Goal: Use online tool/utility: Utilize a website feature to perform a specific function

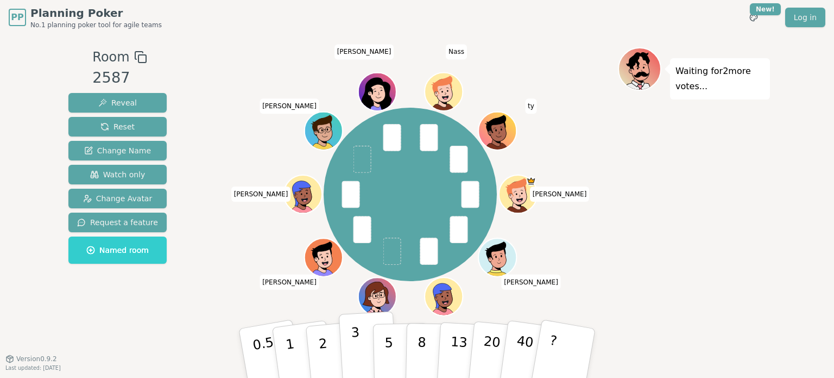
click at [362, 363] on button "3" at bounding box center [368, 353] width 59 height 85
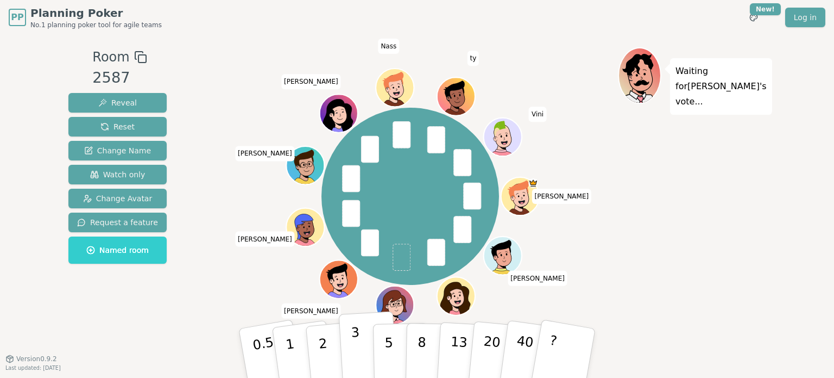
click at [362, 354] on button "3" at bounding box center [368, 353] width 59 height 85
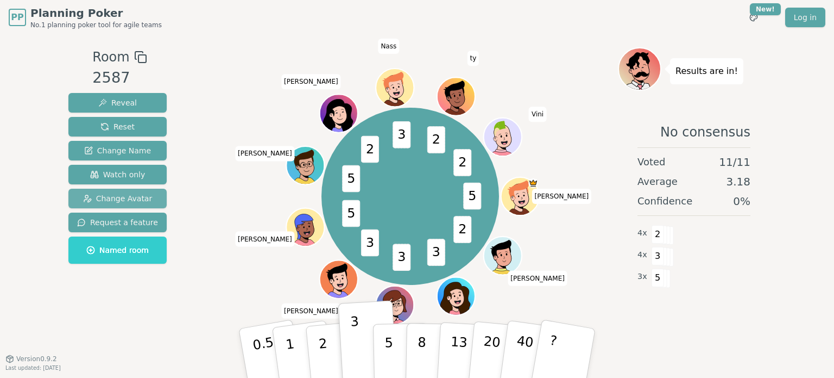
click at [92, 195] on span "Change Avatar" at bounding box center [118, 198] width 70 height 11
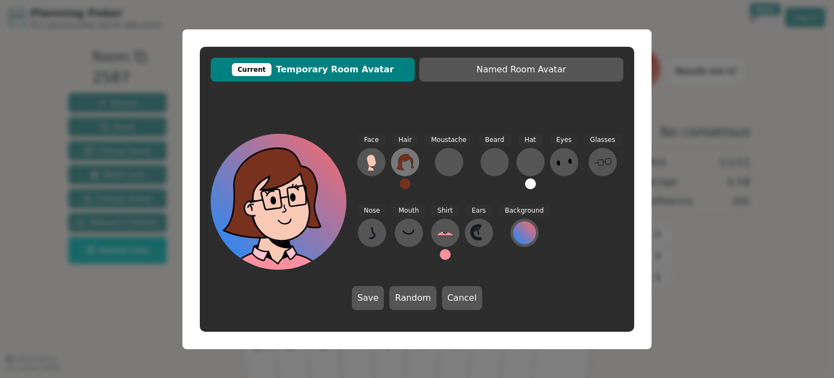
click at [407, 161] on icon at bounding box center [405, 161] width 17 height 17
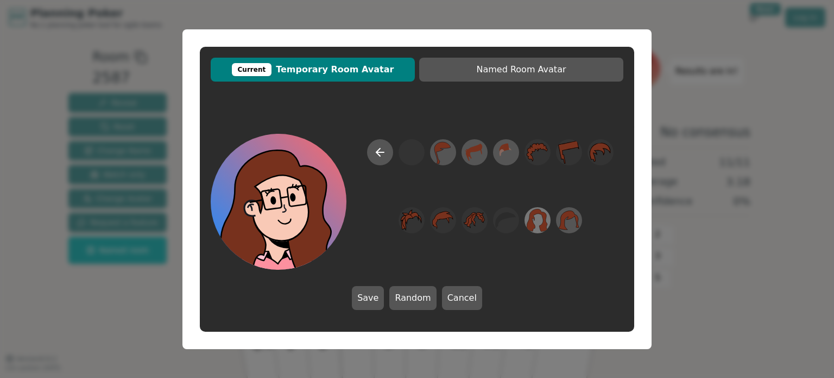
click at [545, 224] on icon at bounding box center [538, 220] width 21 height 23
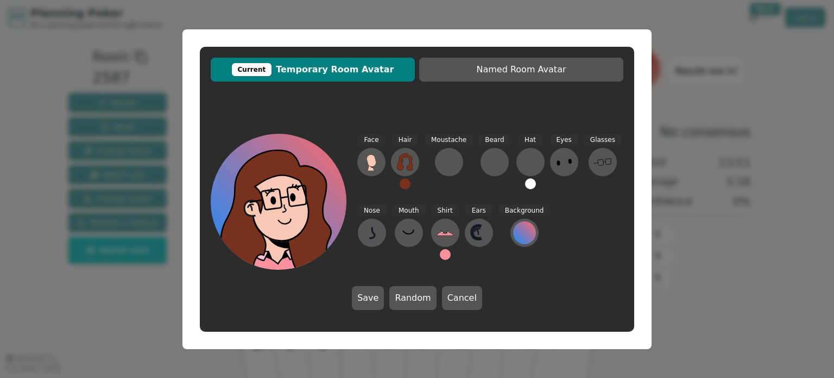
click at [407, 185] on button at bounding box center [405, 183] width 11 height 11
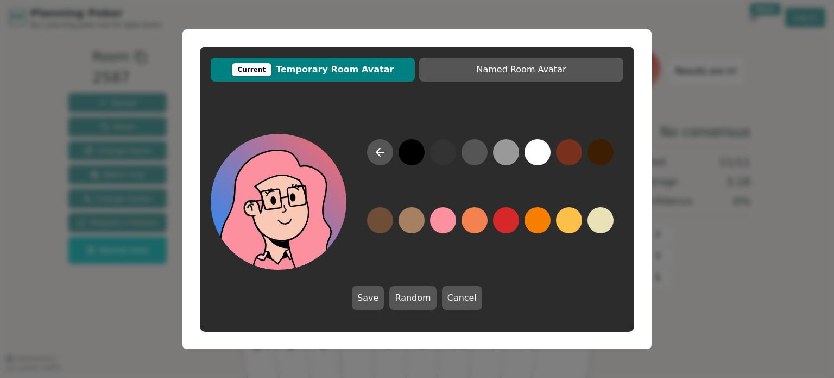
click at [441, 221] on button at bounding box center [443, 220] width 26 height 26
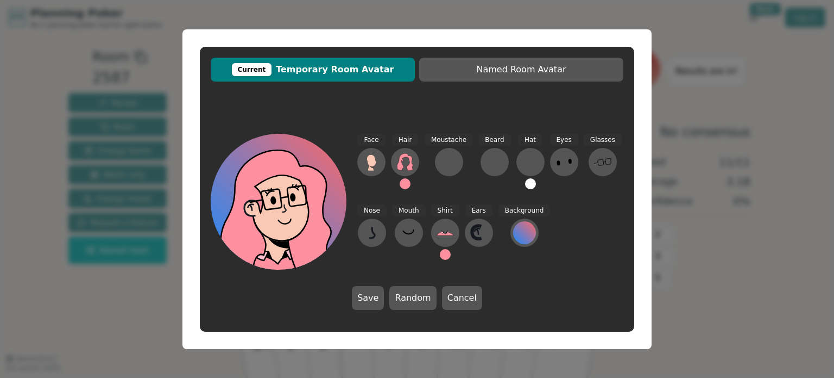
click at [565, 158] on icon at bounding box center [564, 161] width 17 height 17
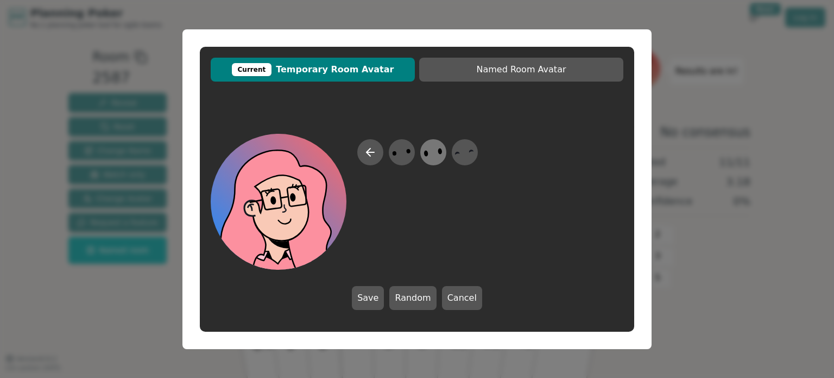
click at [432, 153] on icon at bounding box center [433, 152] width 21 height 24
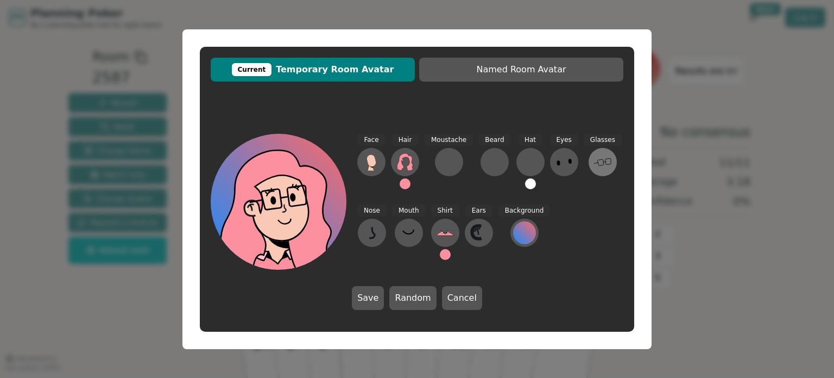
click at [594, 165] on icon at bounding box center [602, 161] width 17 height 17
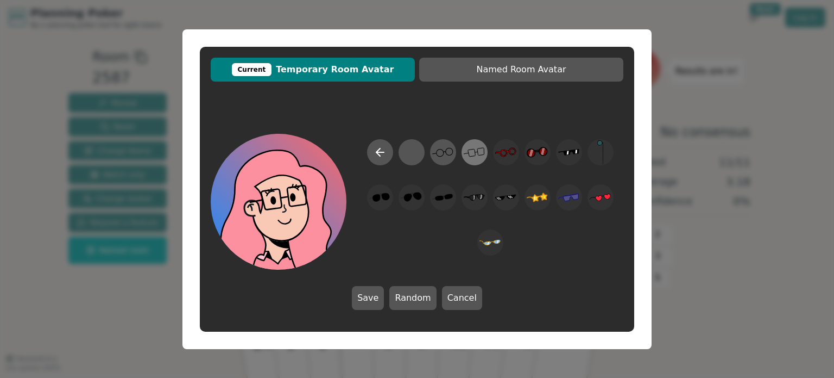
click at [480, 153] on icon at bounding box center [474, 152] width 21 height 24
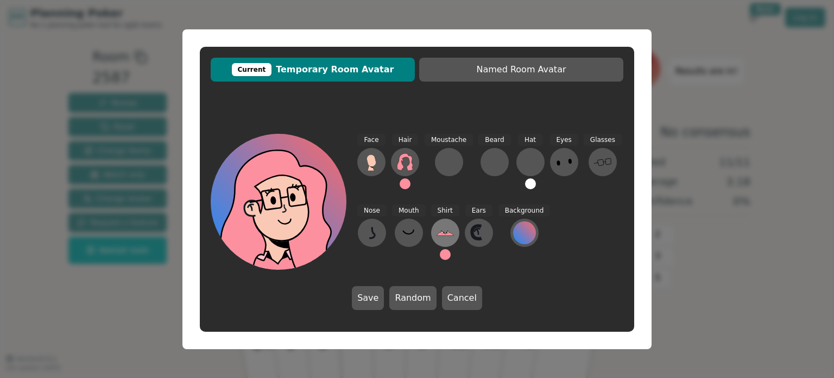
click at [441, 234] on icon at bounding box center [445, 233] width 17 height 3
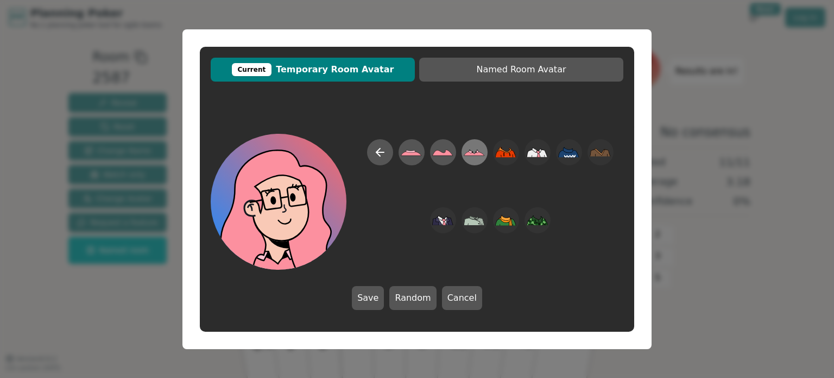
click at [472, 150] on icon at bounding box center [474, 152] width 21 height 24
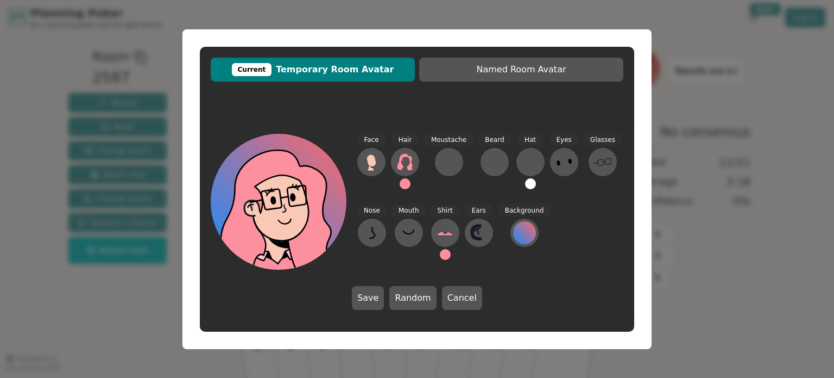
click at [441, 256] on button at bounding box center [445, 254] width 11 height 11
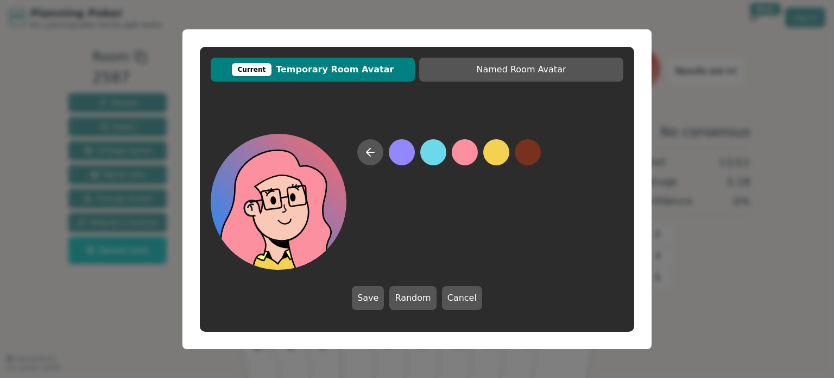
click at [491, 152] on button at bounding box center [497, 152] width 26 height 26
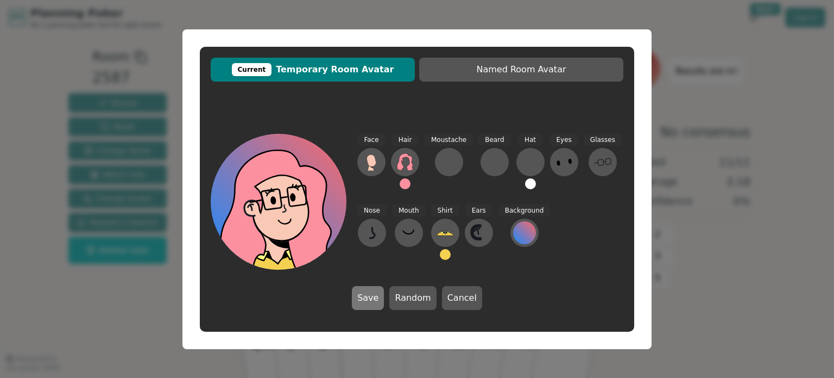
click at [374, 298] on button "Save" at bounding box center [368, 298] width 32 height 24
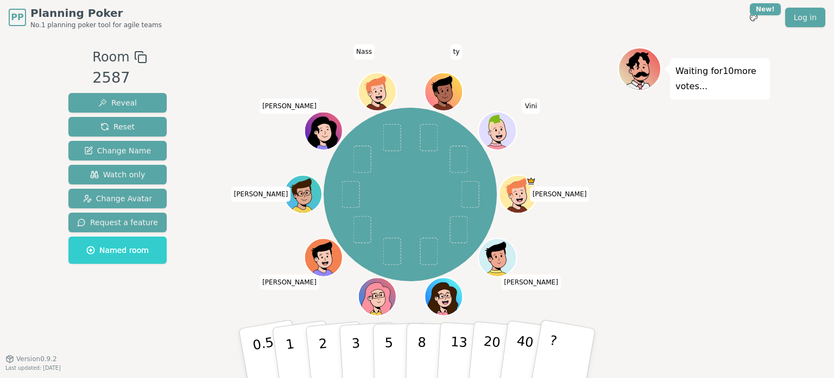
drag, startPoint x: 382, startPoint y: 299, endPoint x: 273, endPoint y: 255, distance: 118.2
click at [273, 255] on div "[PERSON_NAME] rania [PERSON_NAME] (you) [PERSON_NAME] [PERSON_NAME] ty Vini" at bounding box center [411, 194] width 416 height 255
click at [296, 350] on button "1" at bounding box center [303, 353] width 65 height 88
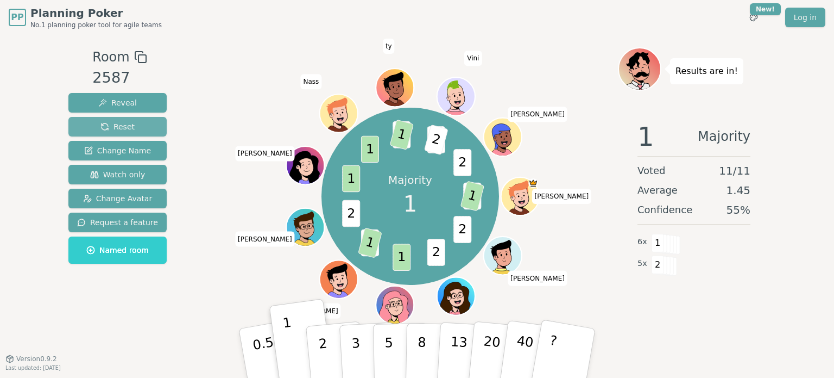
click at [105, 125] on span "Reset" at bounding box center [118, 126] width 34 height 11
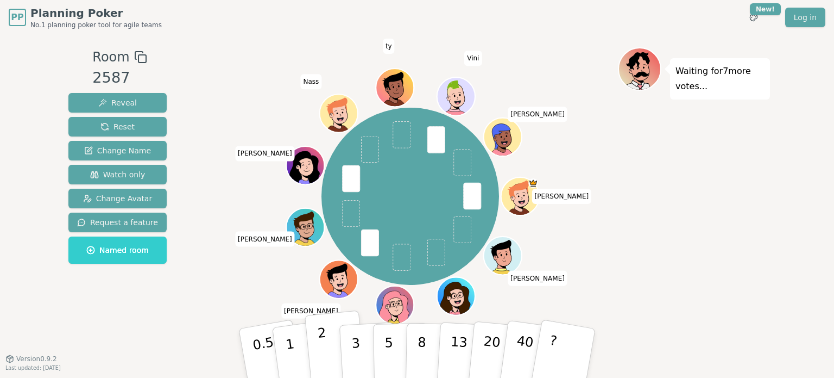
click at [330, 358] on button "2" at bounding box center [336, 353] width 62 height 86
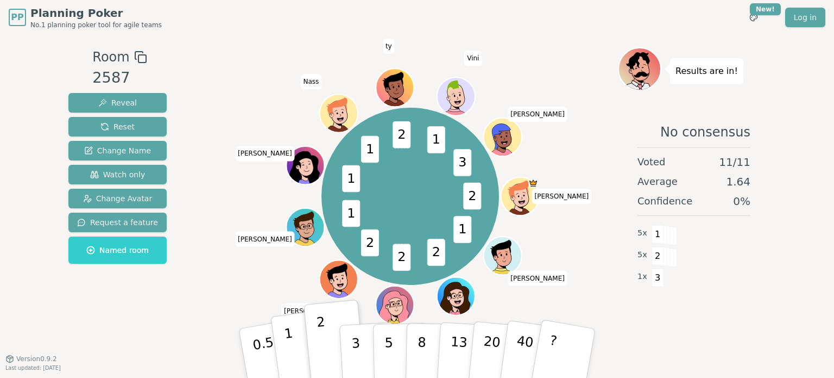
click at [281, 347] on button "1" at bounding box center [303, 353] width 65 height 88
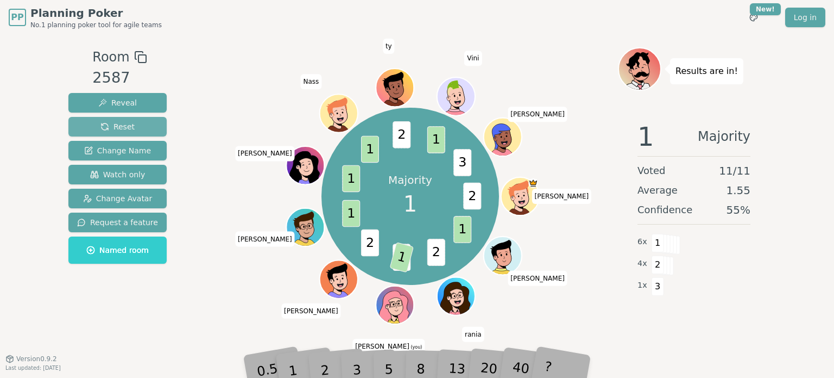
click at [130, 123] on button "Reset" at bounding box center [117, 127] width 98 height 20
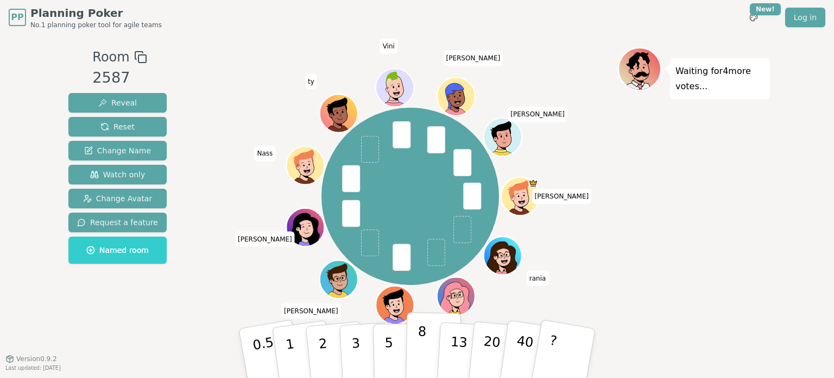
click at [425, 356] on button "8" at bounding box center [434, 353] width 56 height 83
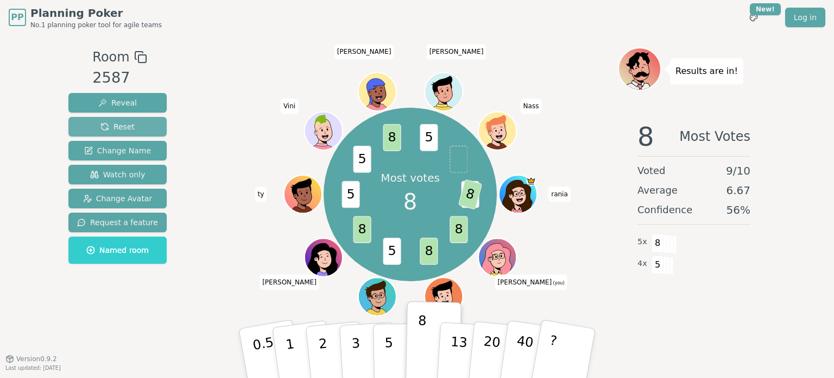
click at [107, 127] on span "Reset" at bounding box center [118, 126] width 34 height 11
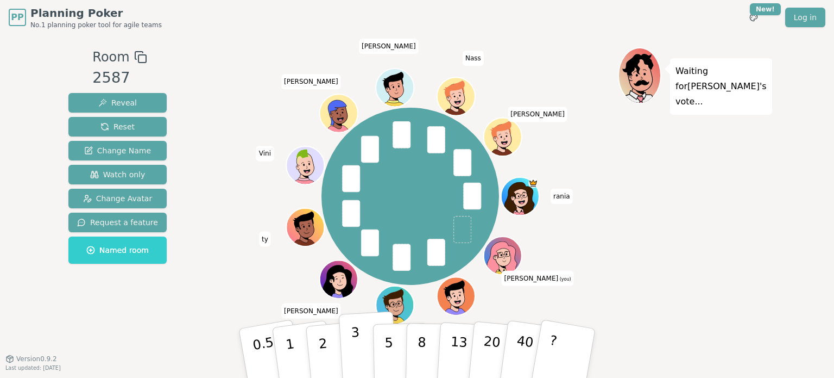
click at [346, 348] on button "3" at bounding box center [368, 353] width 59 height 85
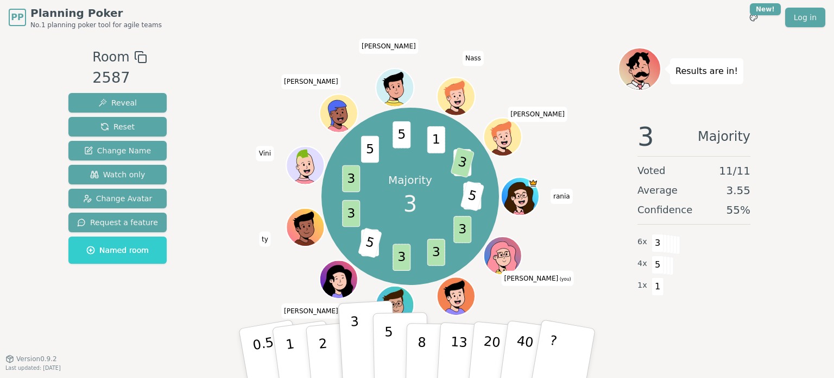
click at [394, 356] on button "5" at bounding box center [401, 353] width 56 height 83
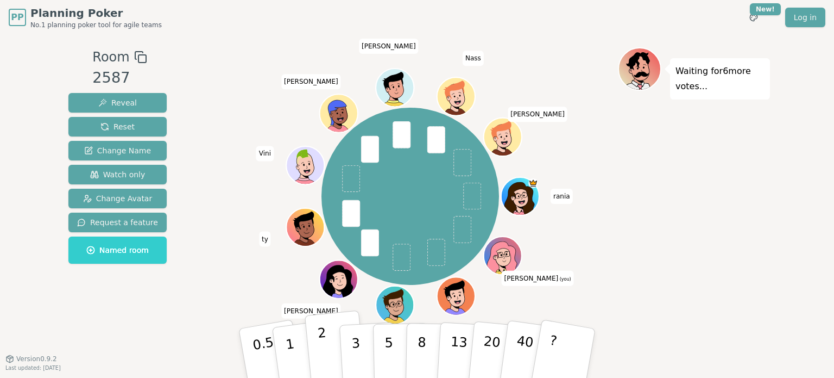
click at [337, 346] on button "2" at bounding box center [336, 353] width 62 height 86
click at [319, 331] on p "2" at bounding box center [324, 354] width 14 height 59
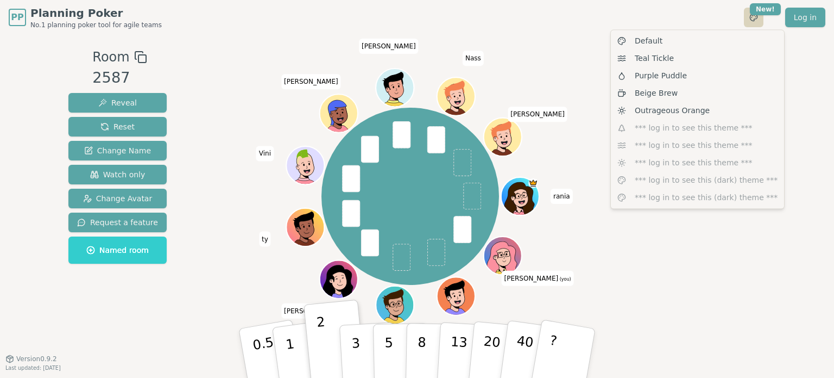
click at [757, 19] on html "PP Planning Poker No.1 planning poker tool for agile teams Toggle theme New! Lo…" at bounding box center [417, 189] width 834 height 378
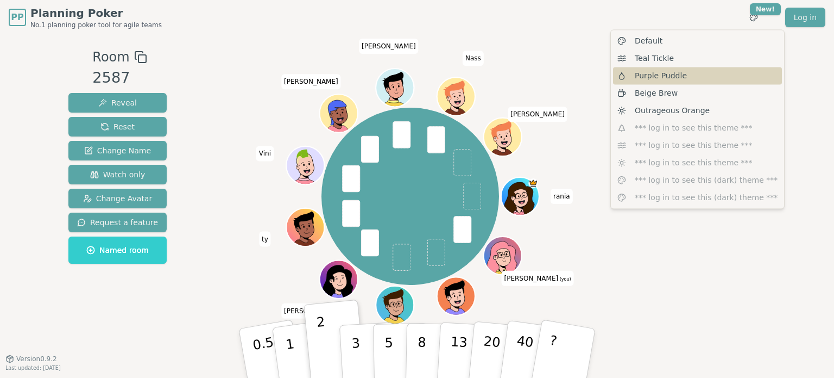
click at [666, 78] on span "Purple Puddle" at bounding box center [661, 75] width 52 height 11
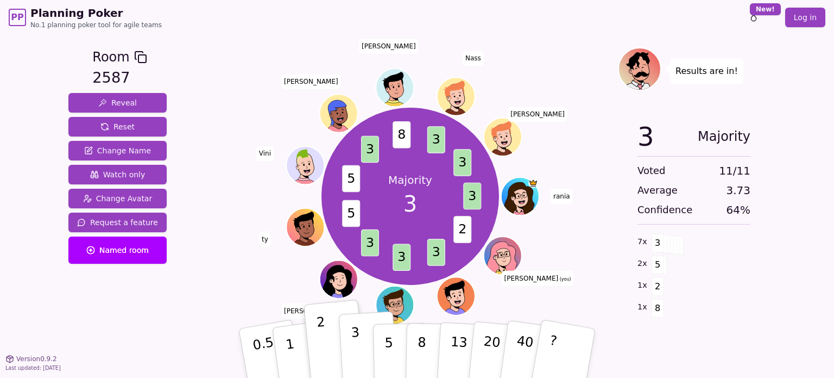
click at [365, 351] on button "3" at bounding box center [368, 353] width 59 height 85
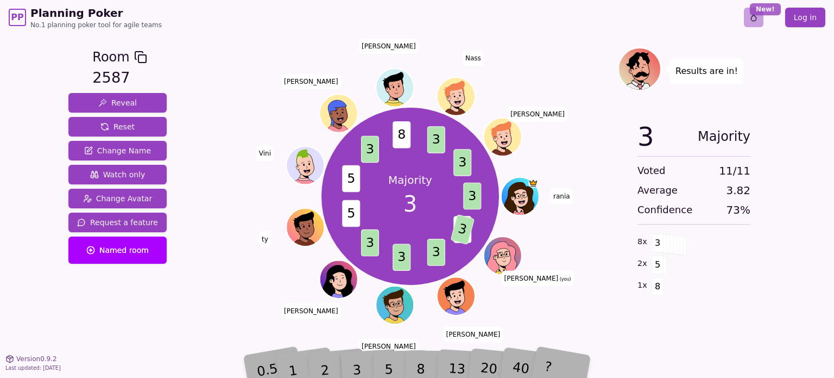
click at [762, 9] on html "PP Planning Poker No.1 planning poker tool for agile teams Toggle theme New! Lo…" at bounding box center [417, 189] width 834 height 378
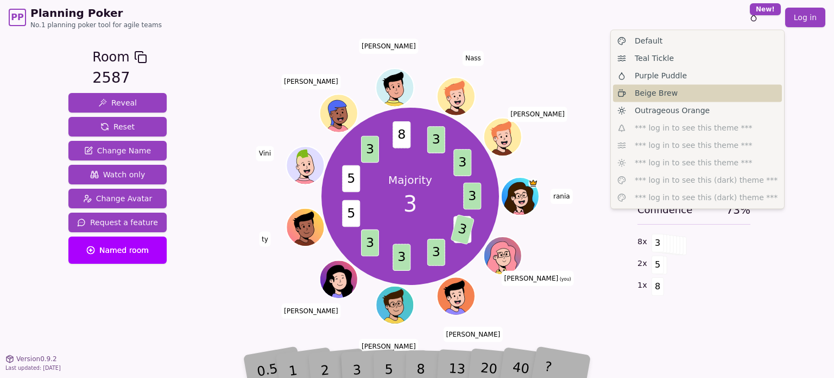
click at [655, 92] on span "Beige Brew" at bounding box center [656, 92] width 43 height 11
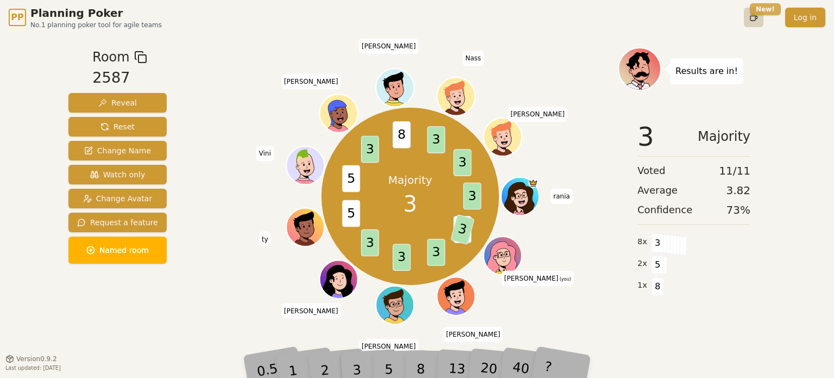
click at [771, 10] on html "PP Planning Poker No.1 planning poker tool for agile teams Toggle theme New! Lo…" at bounding box center [417, 189] width 834 height 378
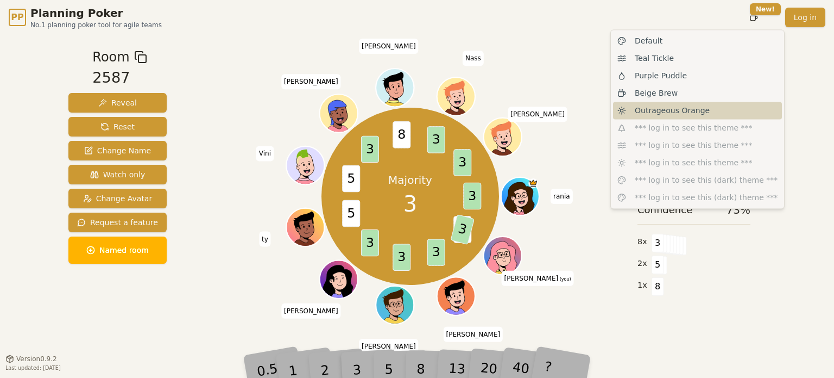
click at [677, 108] on span "Outrageous Orange" at bounding box center [672, 110] width 75 height 11
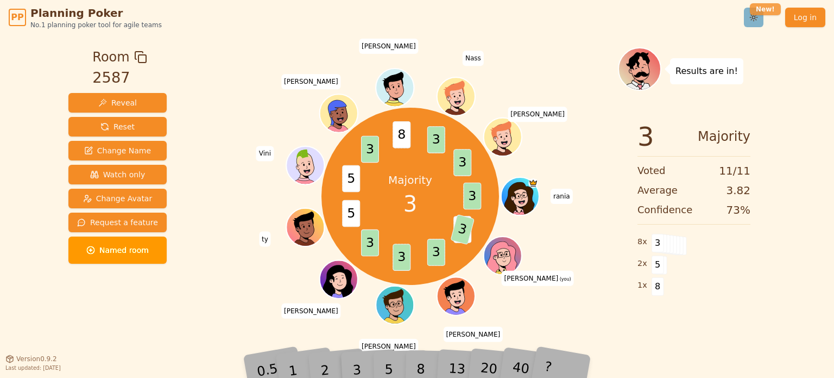
click at [767, 12] on html "PP Planning Poker No.1 planning poker tool for agile teams Toggle theme New! Lo…" at bounding box center [417, 189] width 834 height 378
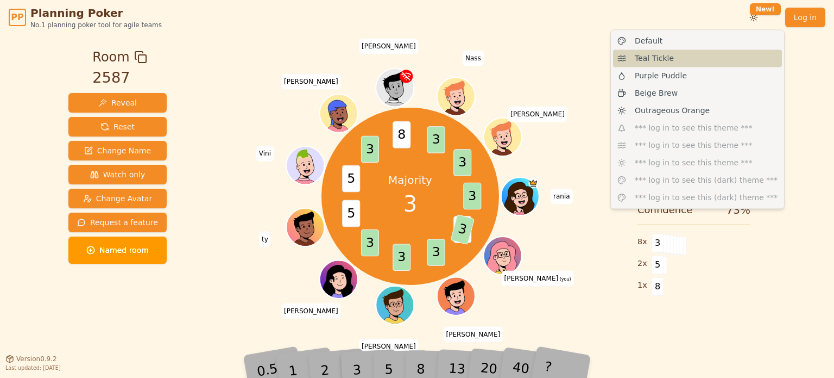
click at [681, 60] on div "Teal Tickle" at bounding box center [697, 57] width 169 height 17
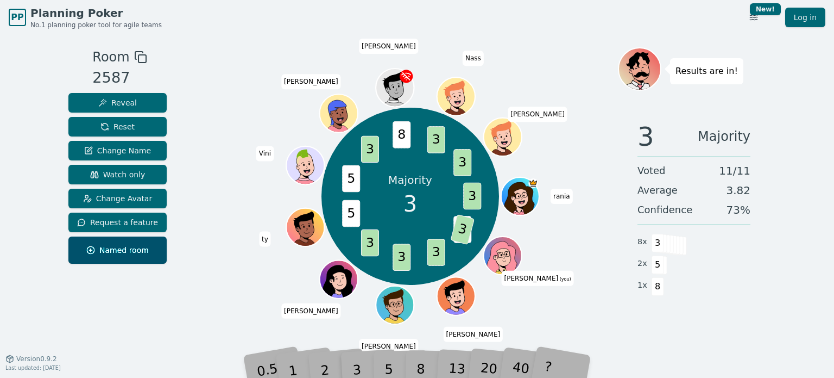
click at [767, 15] on div "Toggle theme New! Log in [GEOGRAPHIC_DATA]" at bounding box center [776, 18] width 99 height 20
click at [775, 12] on html "PP Planning Poker No.1 planning poker tool for agile teams Toggle theme New! Lo…" at bounding box center [417, 189] width 834 height 378
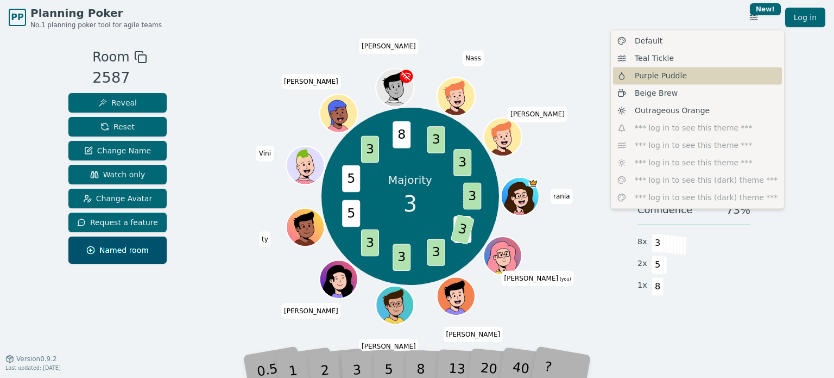
click at [669, 81] on div "Purple Puddle" at bounding box center [697, 75] width 169 height 17
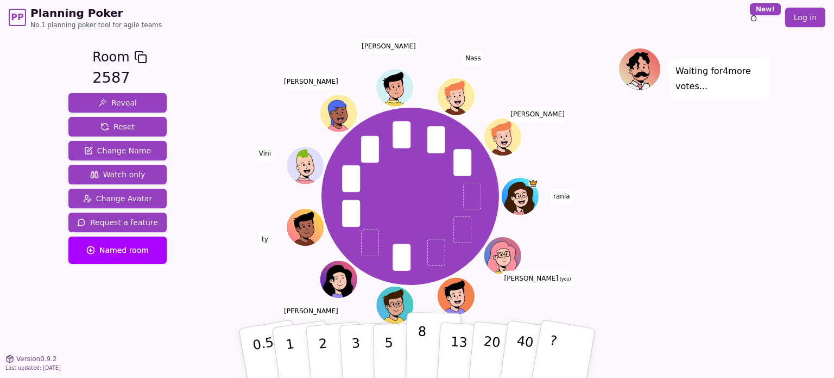
click at [418, 355] on p "8" at bounding box center [421, 352] width 9 height 59
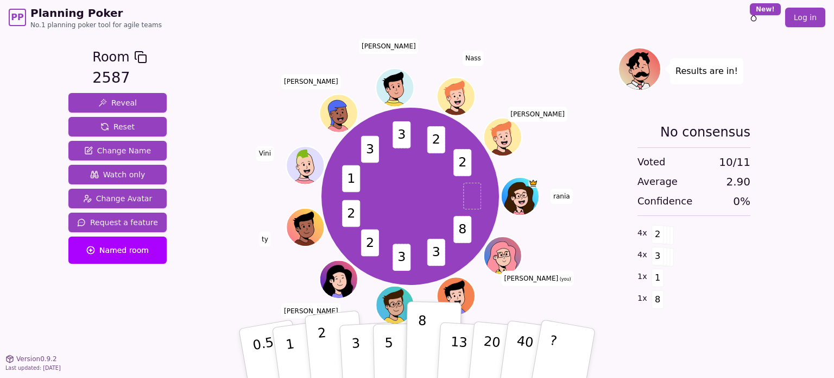
click at [334, 356] on button "2" at bounding box center [336, 353] width 62 height 86
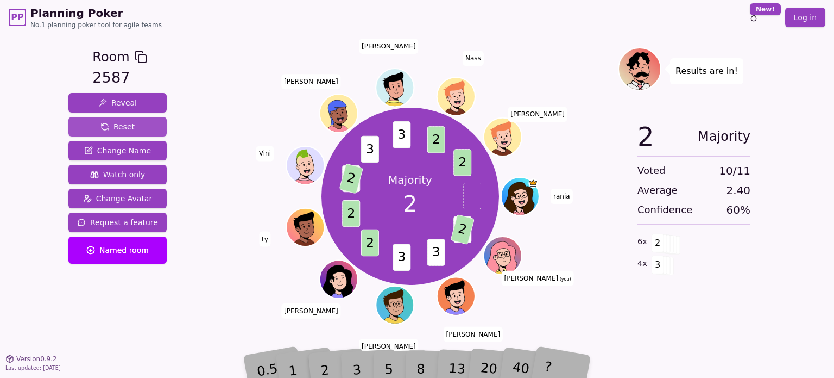
click at [137, 122] on button "Reset" at bounding box center [117, 127] width 98 height 20
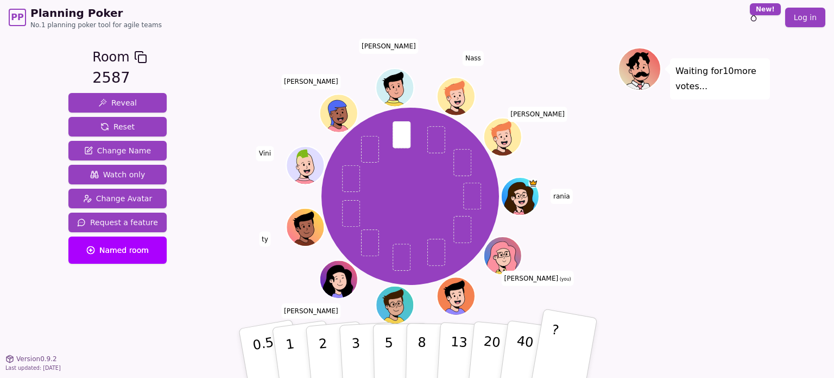
click at [551, 351] on p "?" at bounding box center [551, 351] width 17 height 59
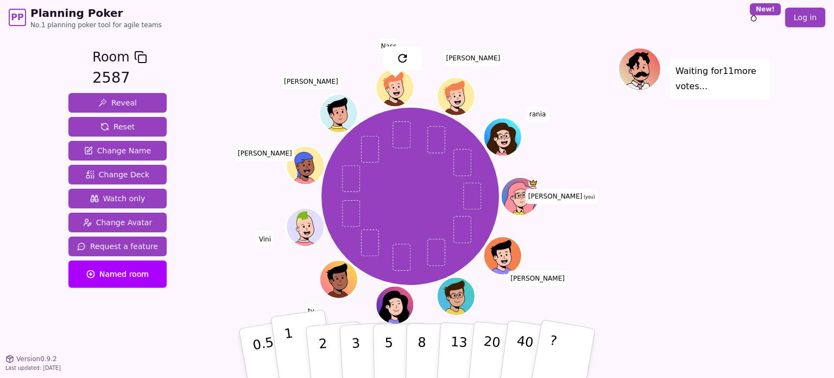
click at [293, 350] on button "1" at bounding box center [303, 353] width 65 height 88
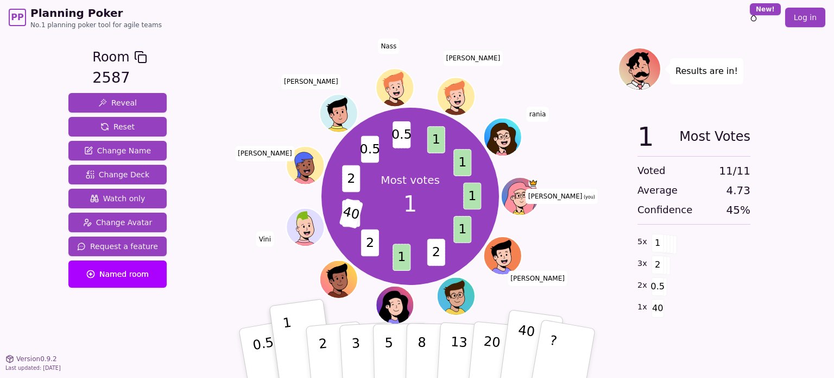
click at [526, 341] on p "40" at bounding box center [524, 352] width 24 height 60
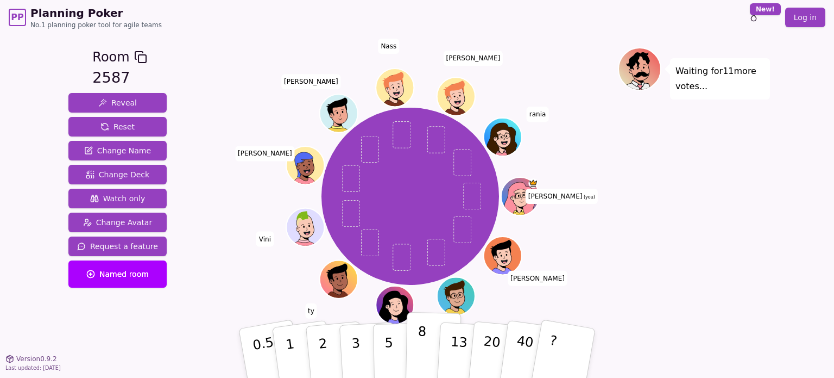
click at [423, 356] on p "8" at bounding box center [421, 352] width 9 height 59
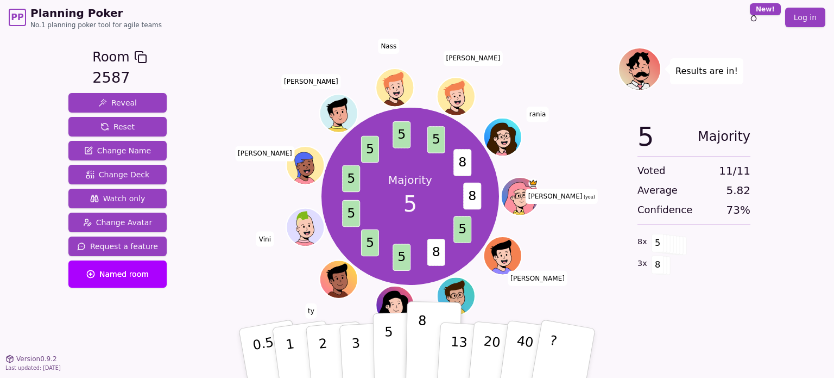
click at [387, 346] on p "5" at bounding box center [389, 353] width 9 height 59
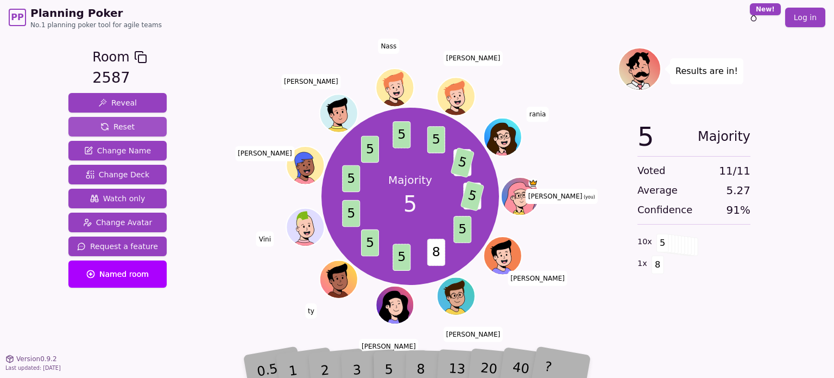
click at [114, 126] on span "Reset" at bounding box center [118, 126] width 34 height 11
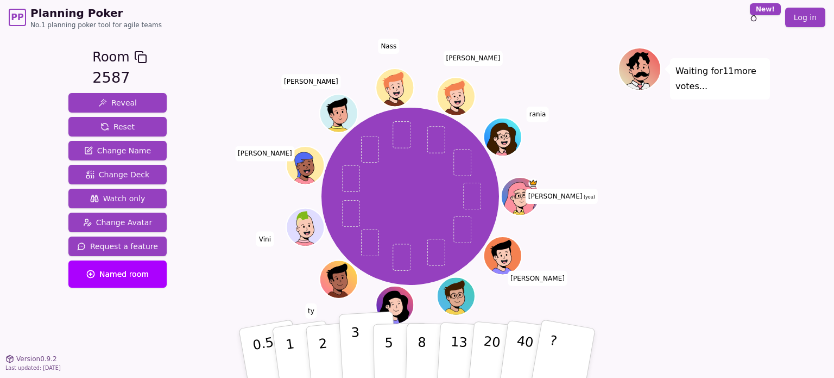
click at [352, 346] on p "3" at bounding box center [357, 353] width 12 height 59
